Goal: Task Accomplishment & Management: Use online tool/utility

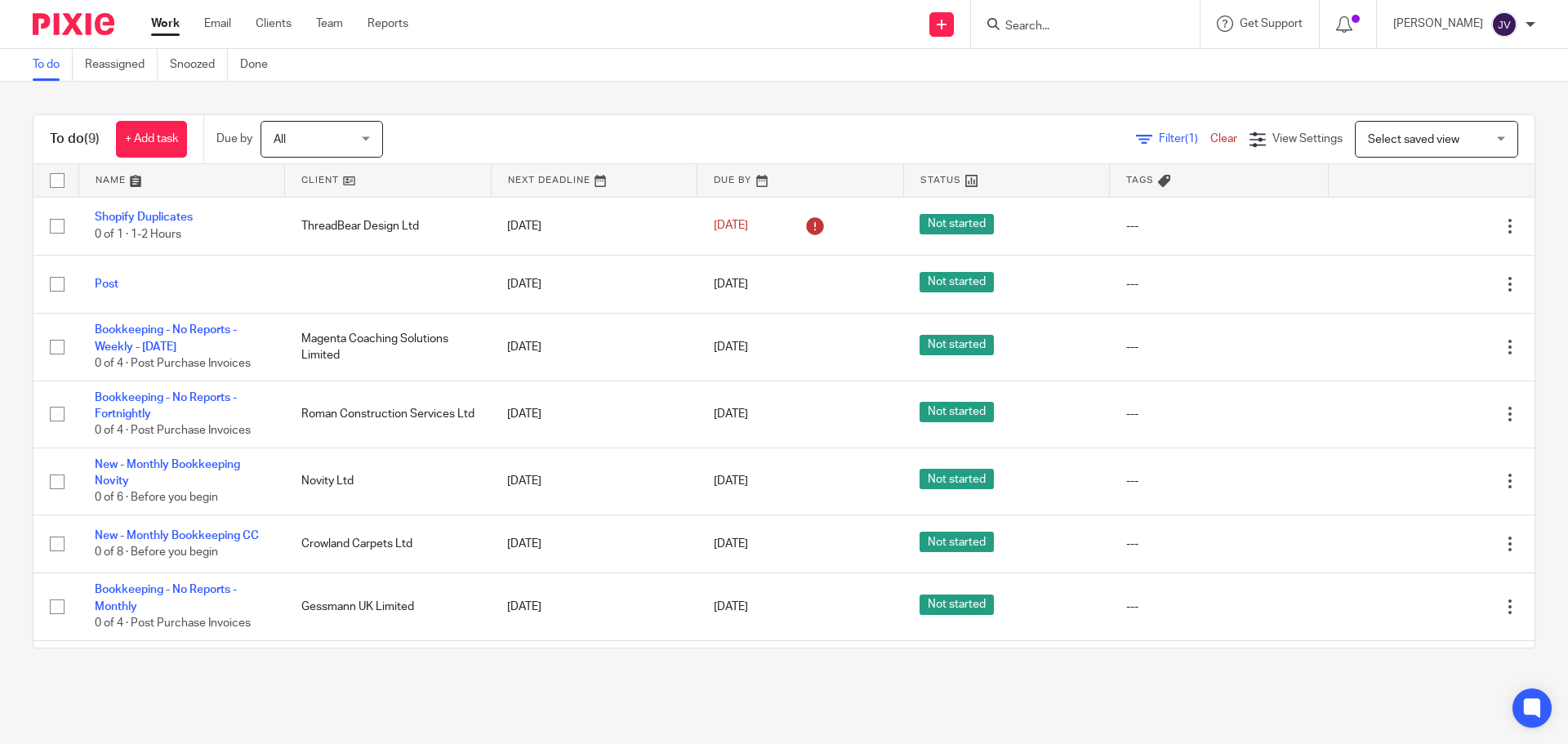
click at [1065, 31] on input "Search" at bounding box center [1077, 27] width 147 height 14
type input "d"
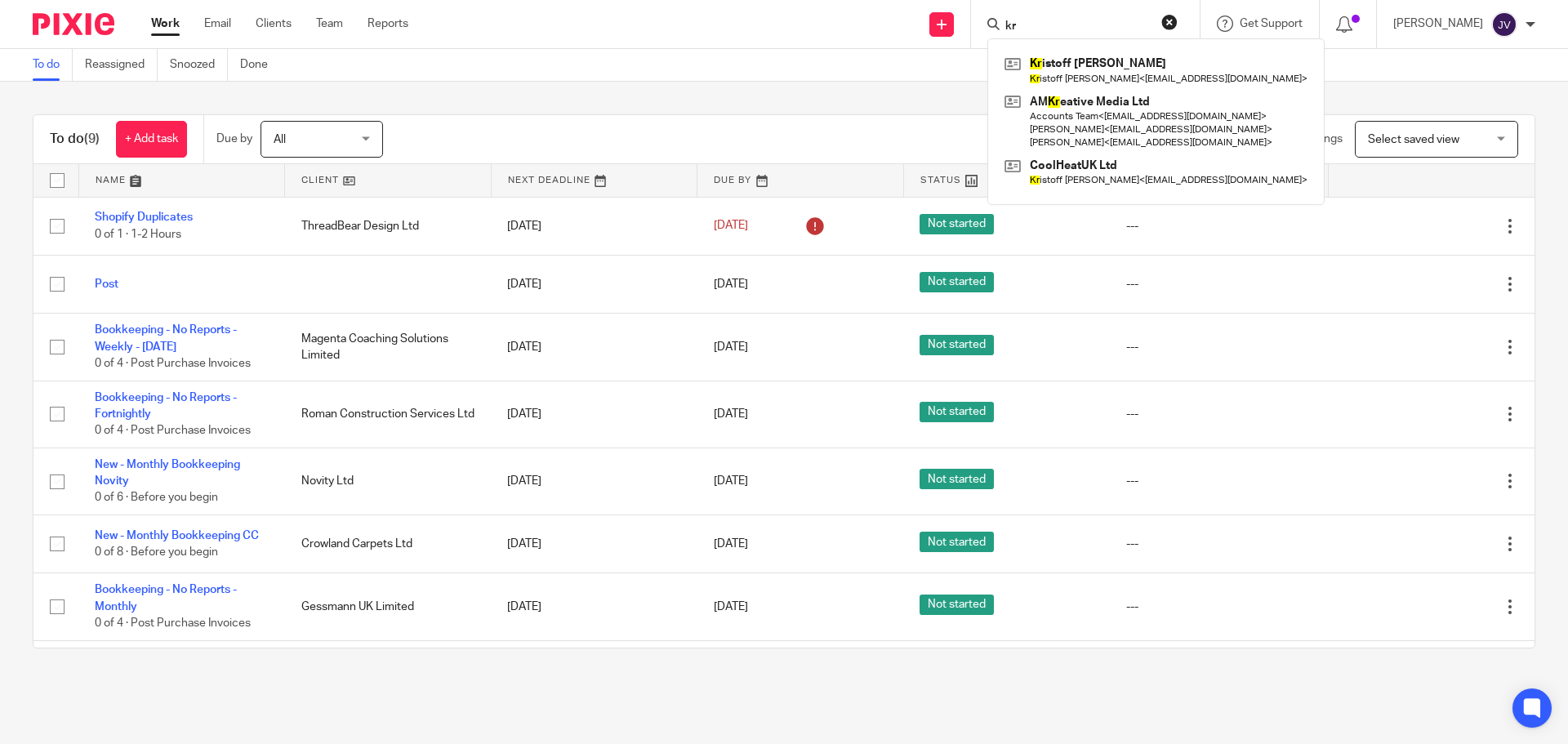
type input "k"
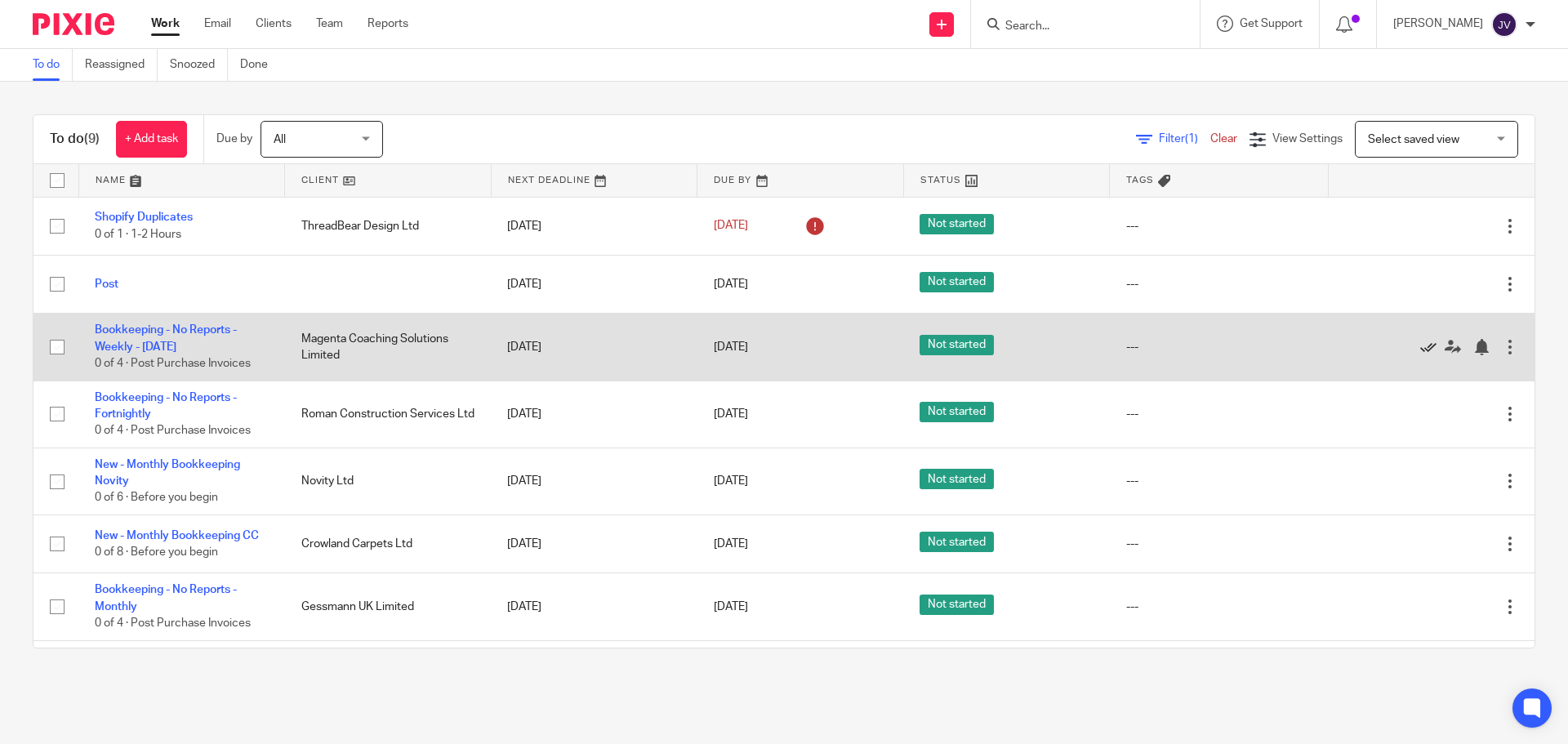
click at [1421, 346] on icon at bounding box center [1429, 347] width 16 height 16
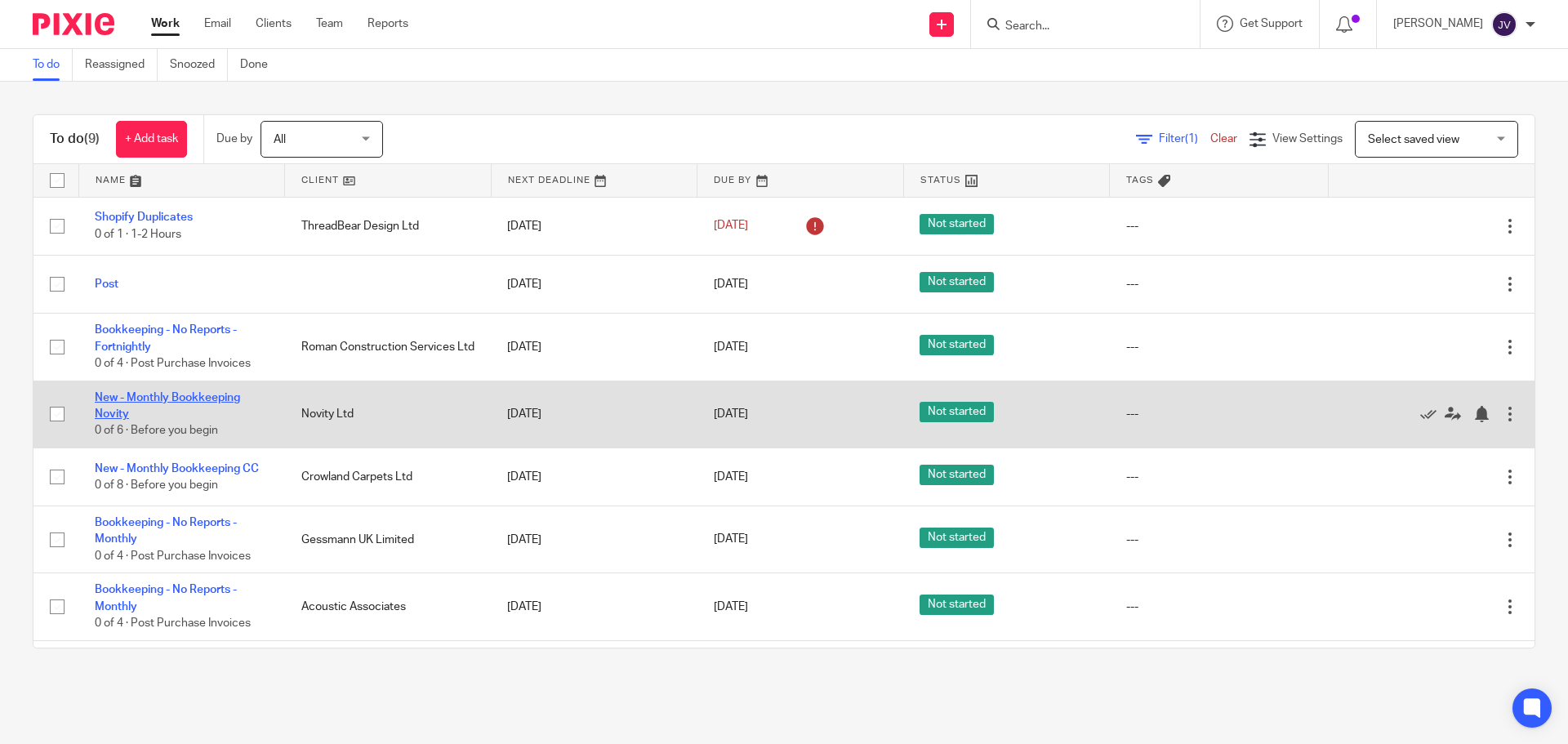
click at [175, 392] on link "New - Monthly Bookkeeping Novity" at bounding box center [167, 405] width 146 height 28
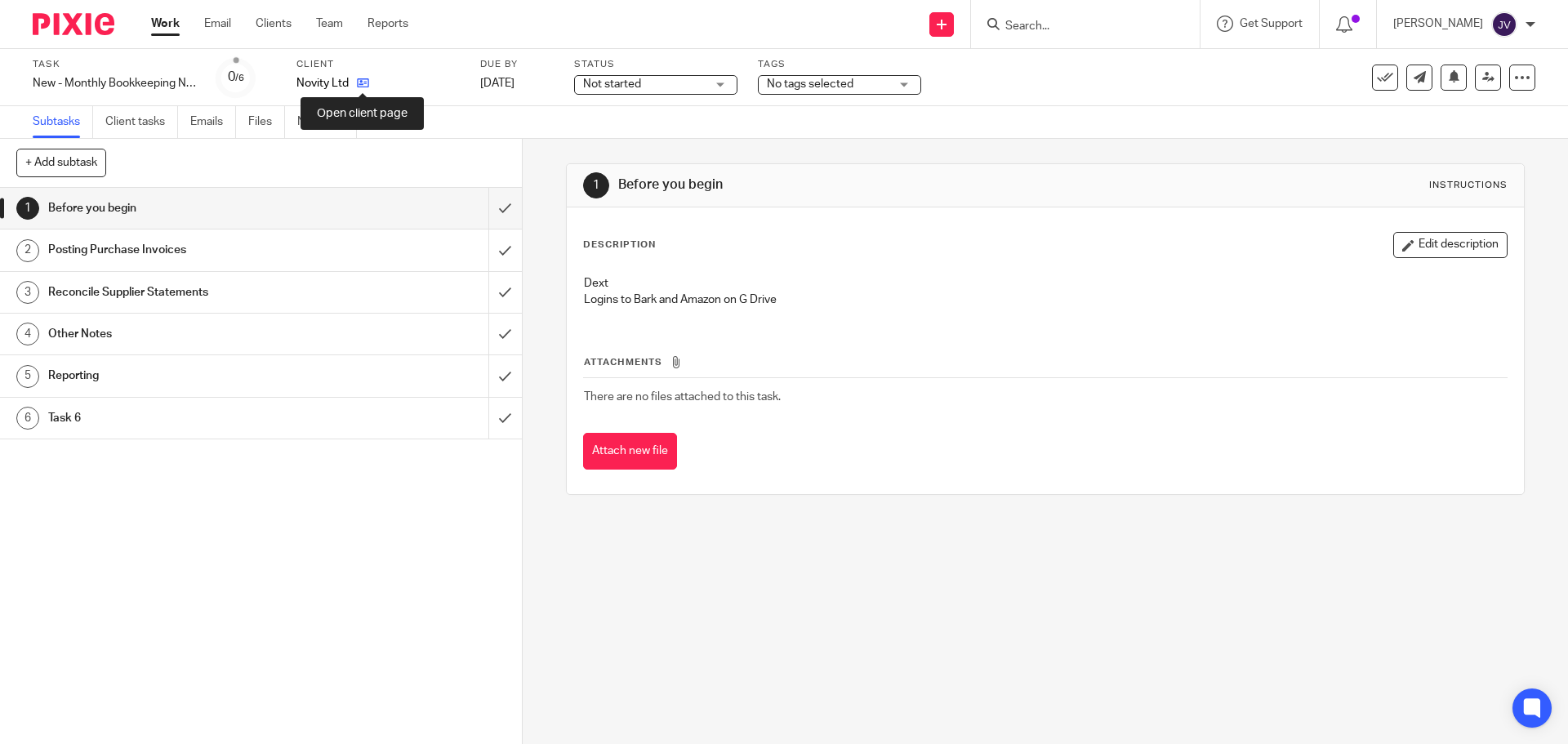
click at [367, 82] on icon at bounding box center [363, 83] width 13 height 13
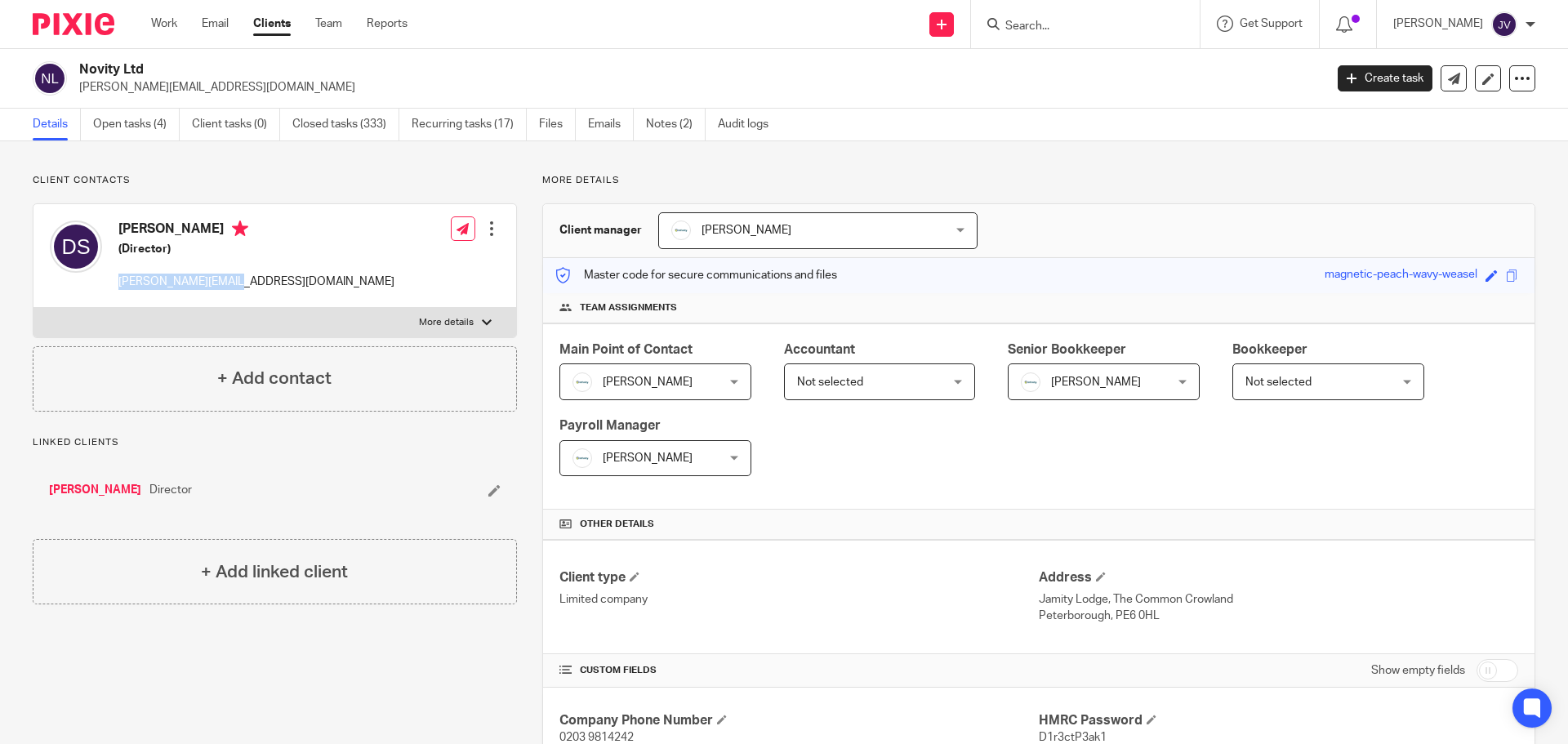
drag, startPoint x: 261, startPoint y: 283, endPoint x: 113, endPoint y: 288, distance: 148.1
click at [113, 288] on div "Darren Speechley (Director) darren@novity.co.uk Edit contact Create client from…" at bounding box center [275, 256] width 483 height 104
copy p "[PERSON_NAME][EMAIL_ADDRESS][DOMAIN_NAME]"
click at [143, 135] on link "Open tasks (4)" at bounding box center [136, 125] width 87 height 32
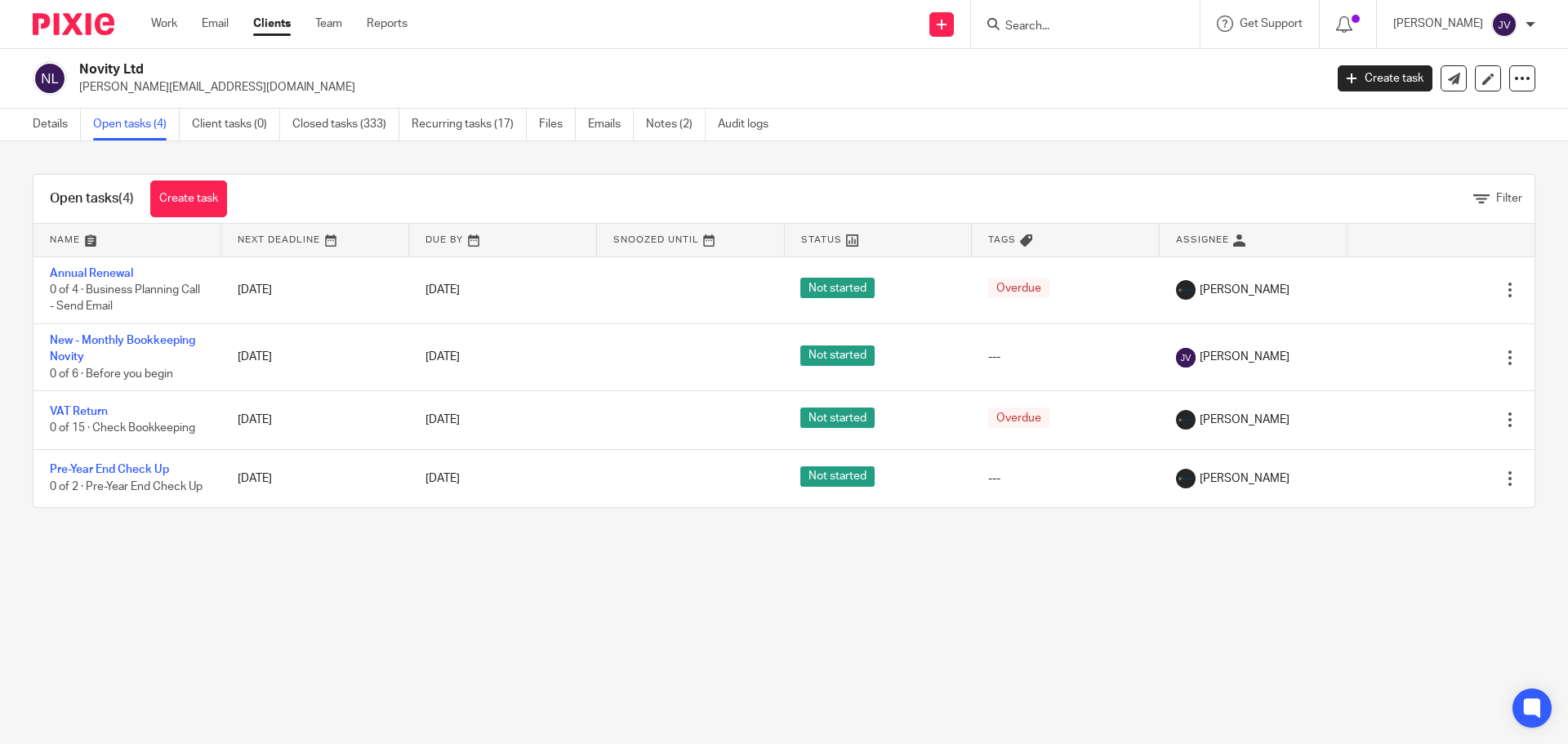
click at [71, 34] on img at bounding box center [73, 24] width 81 height 22
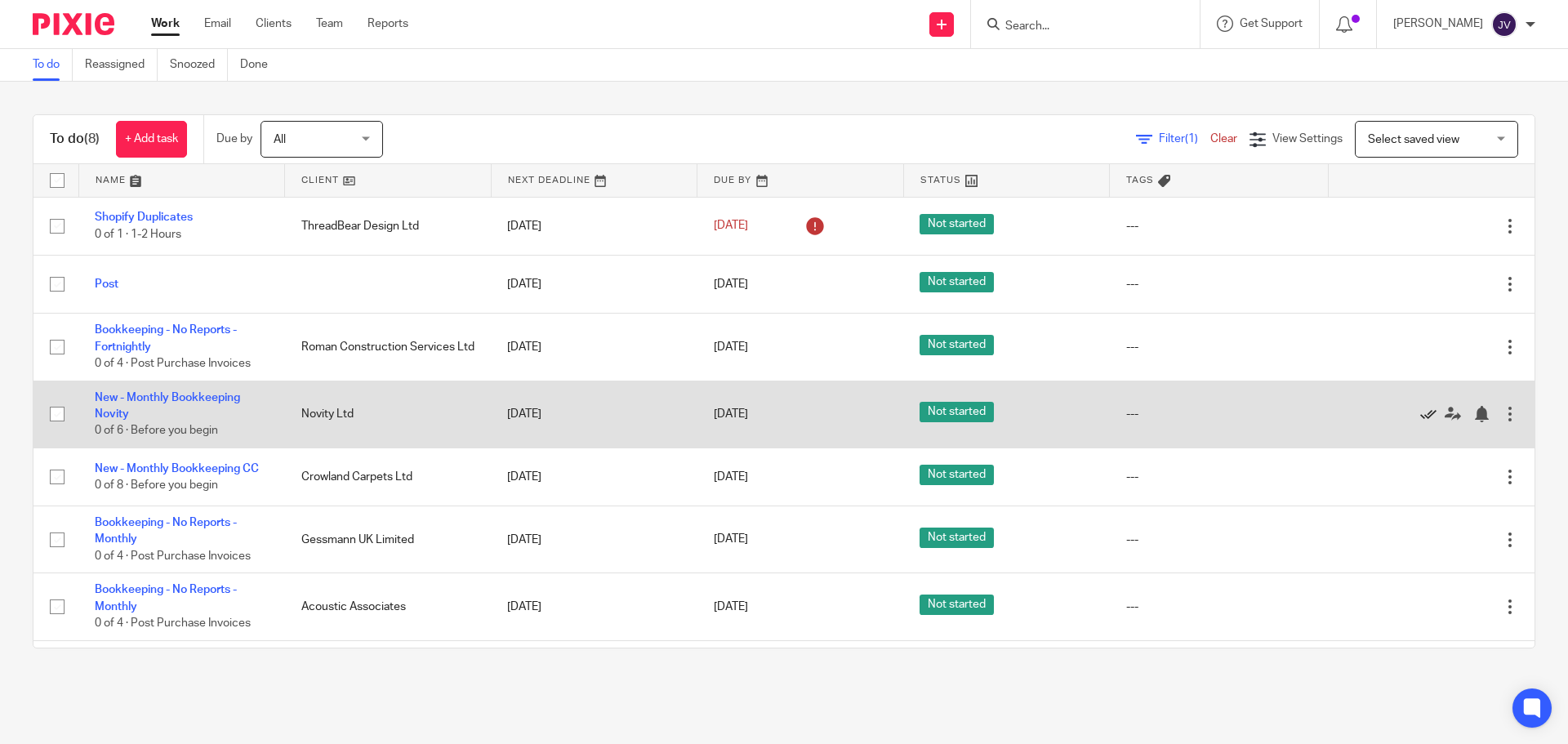
click at [1421, 414] on icon at bounding box center [1429, 414] width 16 height 16
